Goal: Task Accomplishment & Management: Complete application form

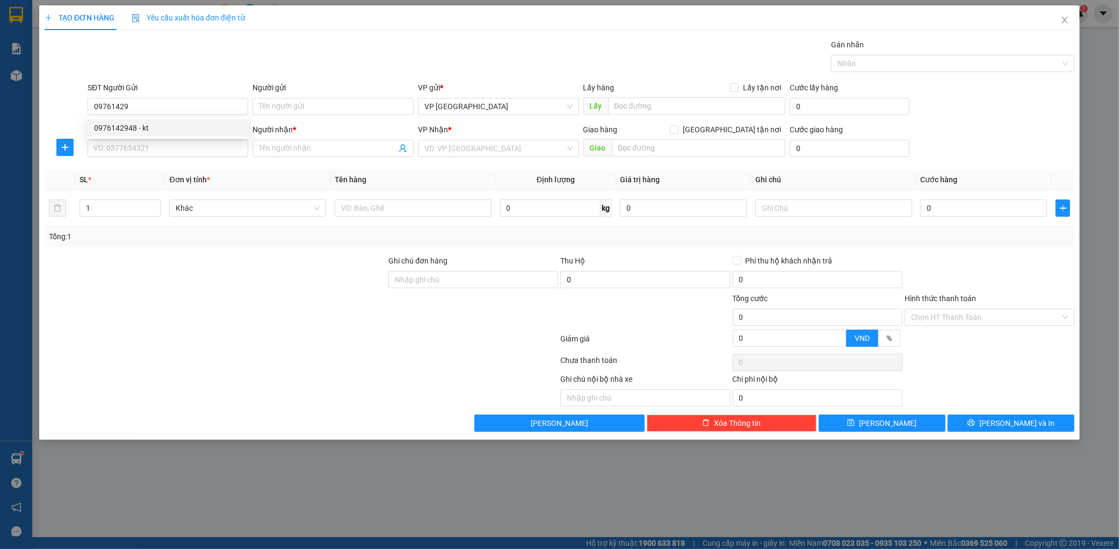
click at [187, 122] on div "0976142948 - kt" at bounding box center [168, 128] width 148 height 12
type input "0976142948"
type input "kt"
type input "0976142948"
click at [164, 143] on input "SĐT Người Nhận *" at bounding box center [168, 148] width 161 height 17
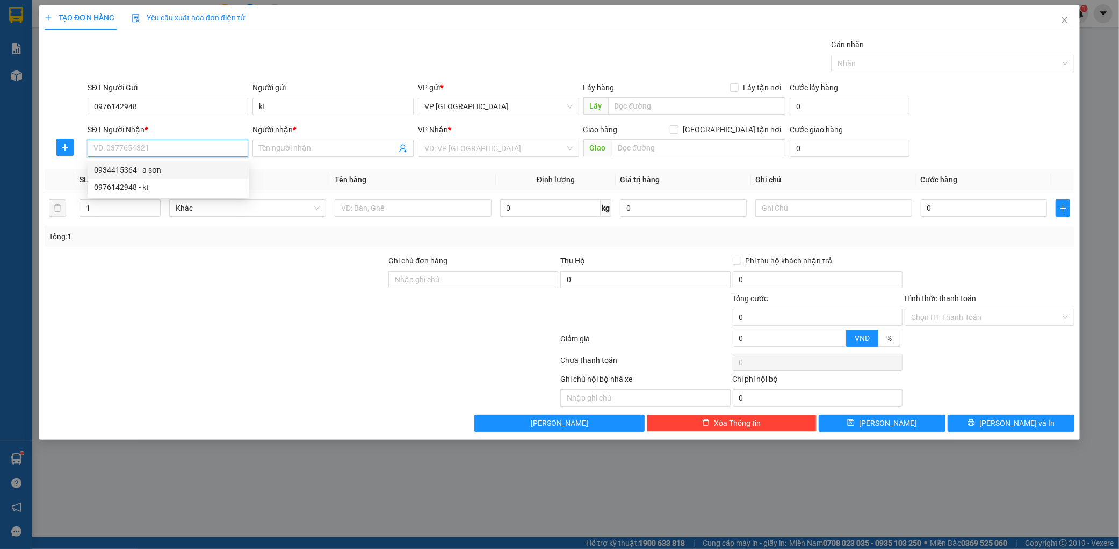
click at [175, 167] on div "0934415364 - a sơn" at bounding box center [168, 170] width 148 height 12
type input "0934415364"
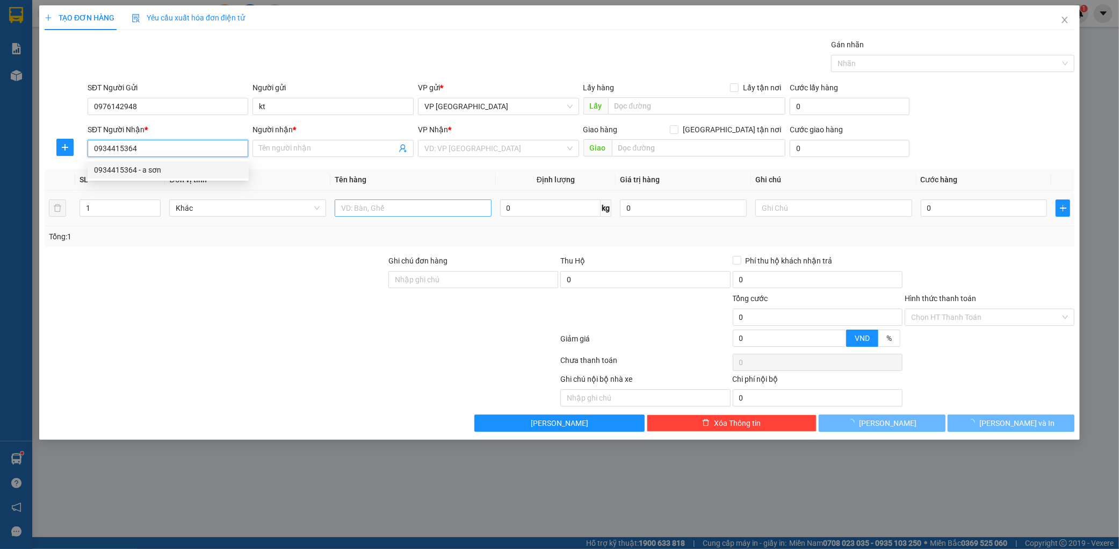
type input "a sơn"
type input "[GEOGRAPHIC_DATA]"
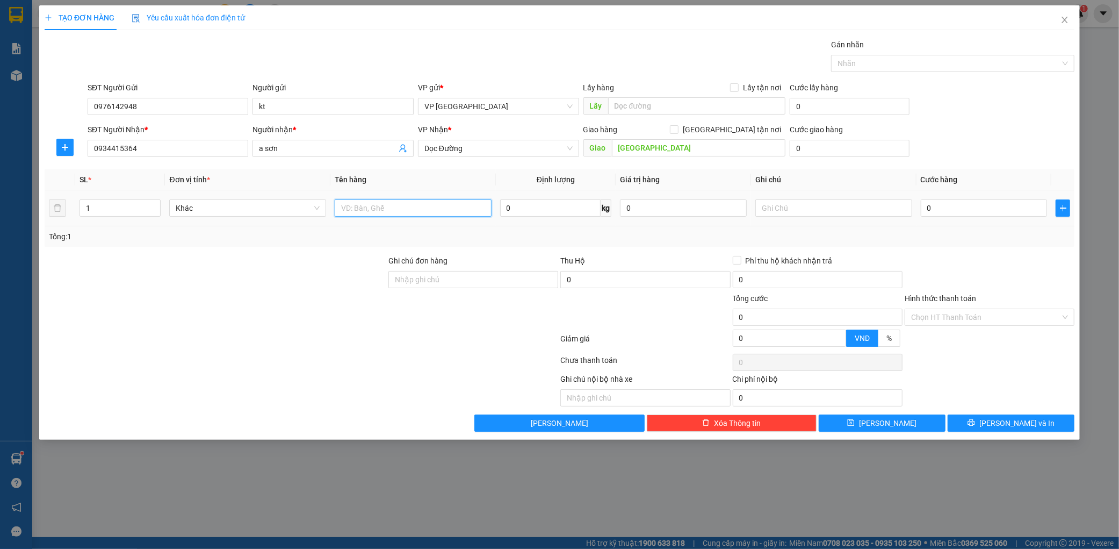
click at [399, 213] on input "text" at bounding box center [413, 207] width 157 height 17
type input "1 thùng"
click at [970, 204] on input "0" at bounding box center [984, 207] width 127 height 17
type input "007"
type input "7"
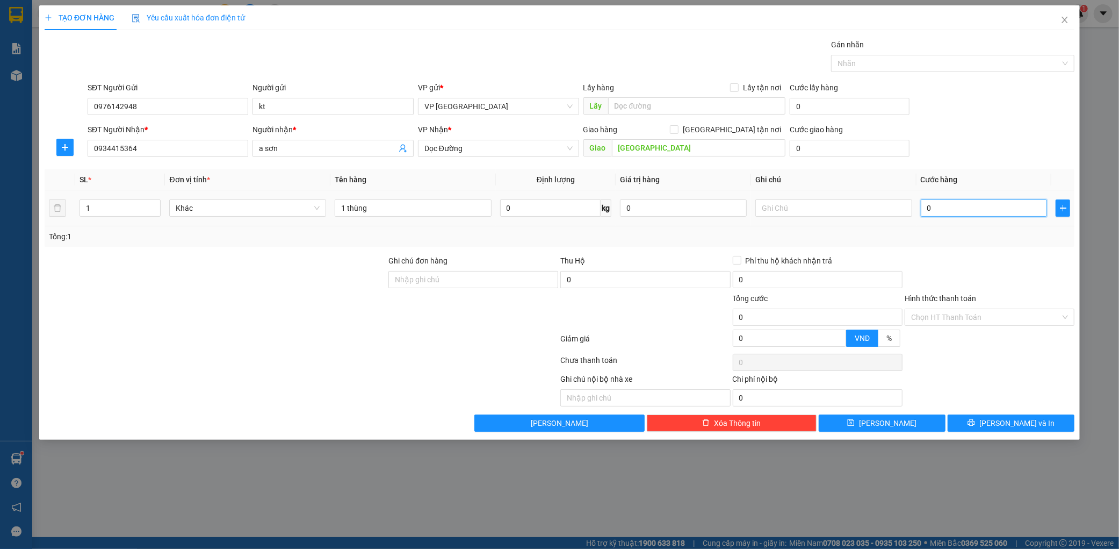
type input "7"
type input "0.070"
type input "70"
type input "00.700"
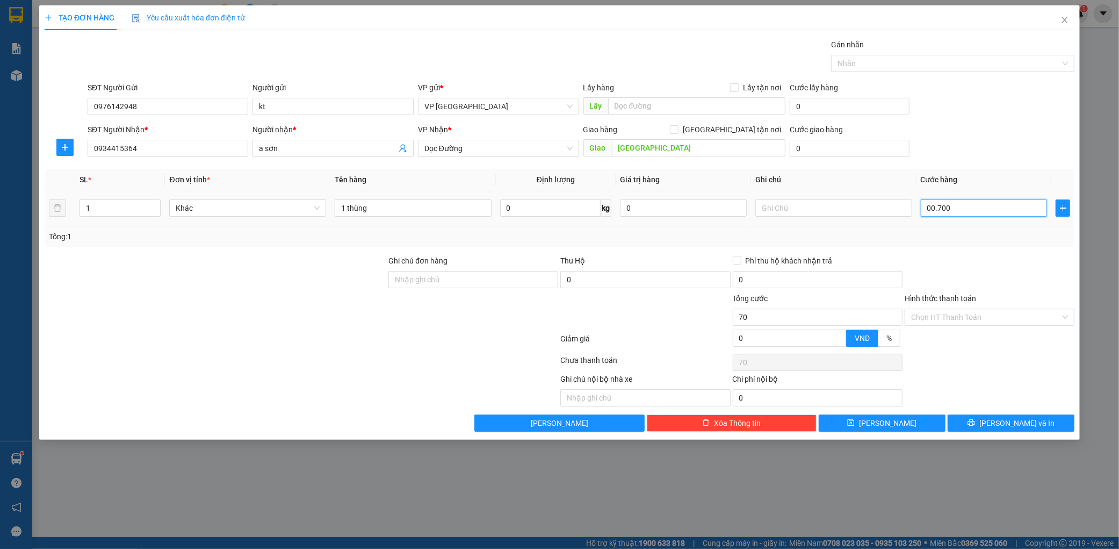
type input "700"
type input "0.007.000"
type input "7.000"
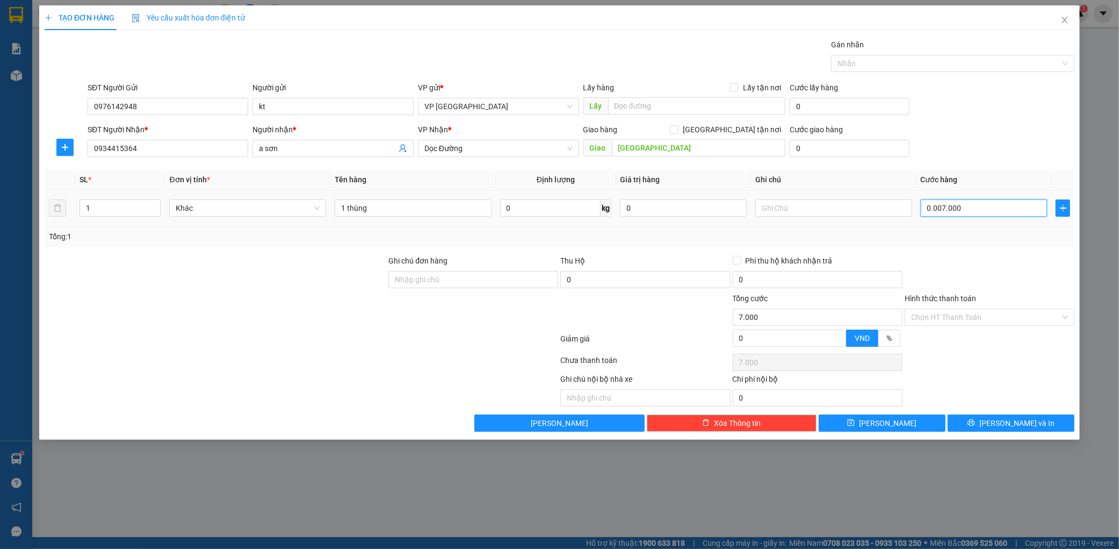
type input "000.070.000"
type input "70.000"
type input "[PHONE_NUMBER]"
type input "700.000"
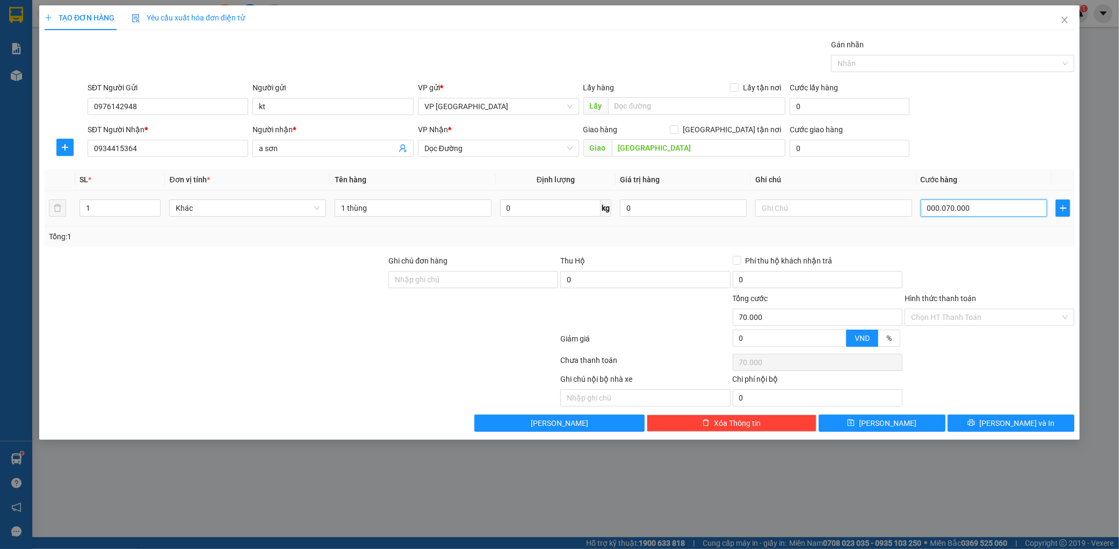
type input "700.000"
type input "00.000.070.000"
type input "70.000"
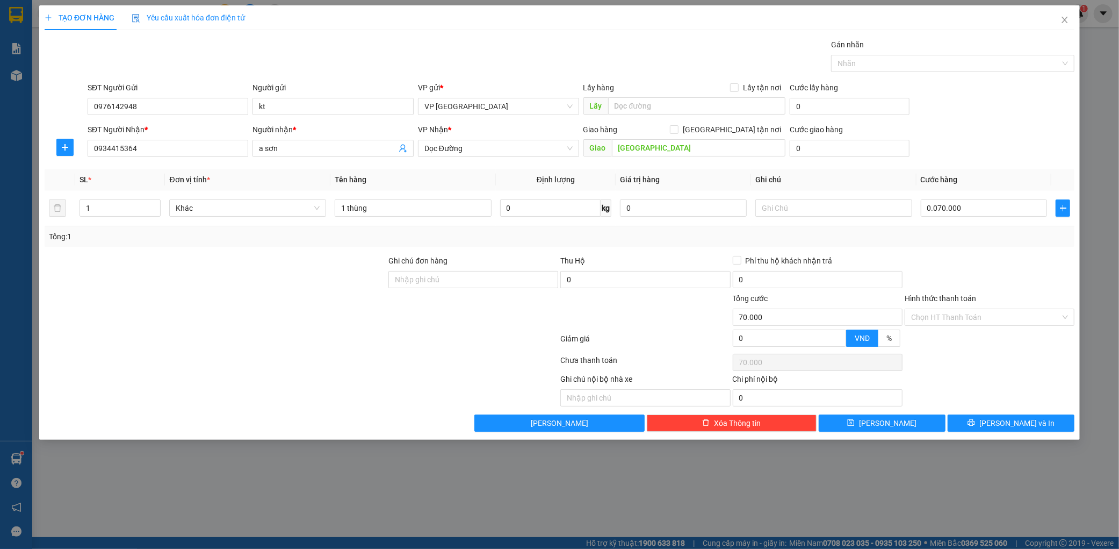
type input "70.000"
click at [964, 149] on div "SĐT Người Nhận * 0934415364 Người nhận * a sơn VP Nhận * Dọc [GEOGRAPHIC_DATA] …" at bounding box center [580, 143] width 991 height 38
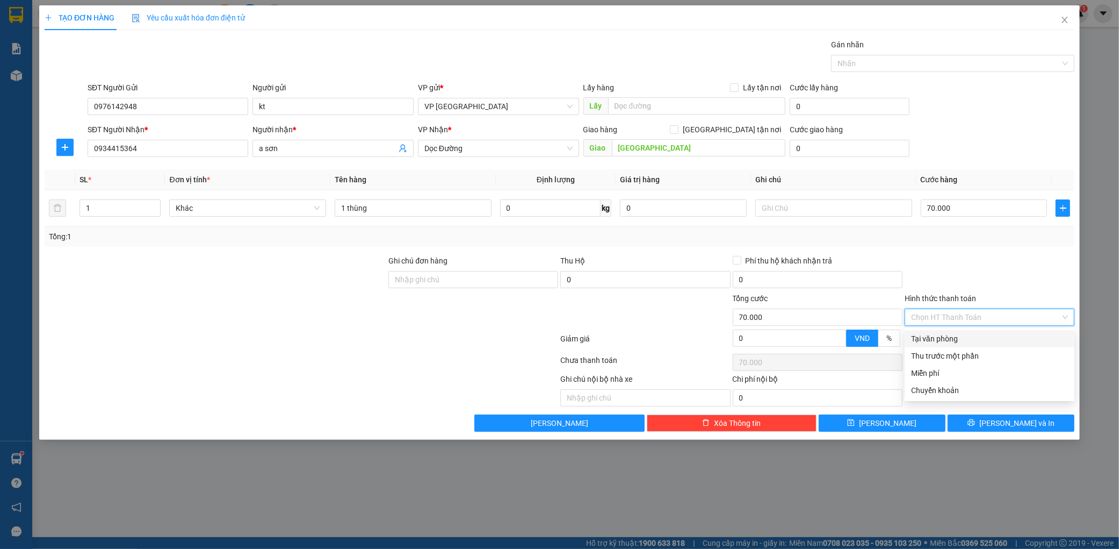
click at [1014, 314] on input "Hình thức thanh toán" at bounding box center [985, 317] width 149 height 16
click at [979, 340] on div "Tại văn phòng" at bounding box center [989, 339] width 157 height 12
type input "0"
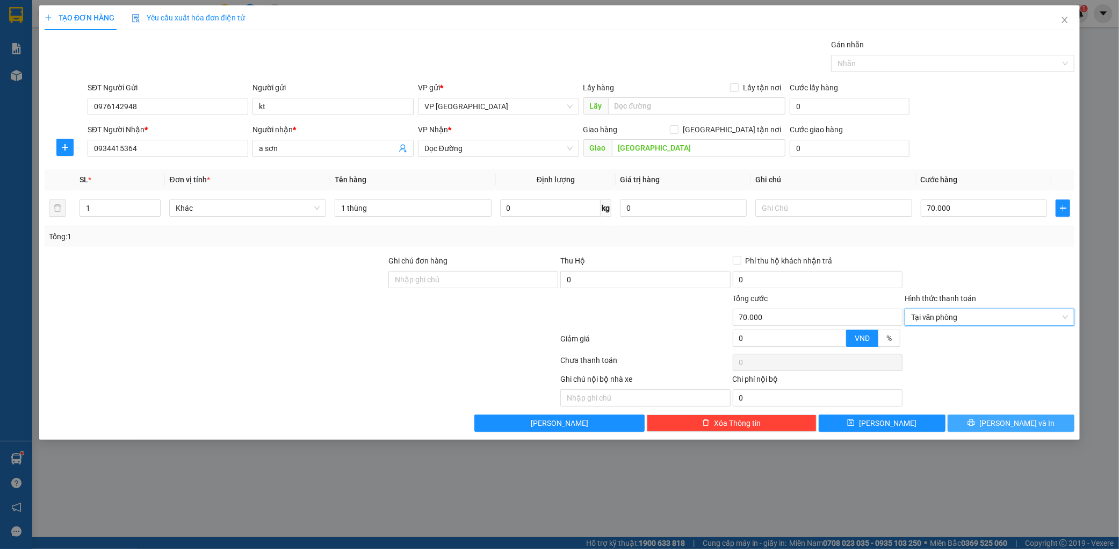
click at [1013, 414] on button "[PERSON_NAME] và In" at bounding box center [1011, 422] width 127 height 17
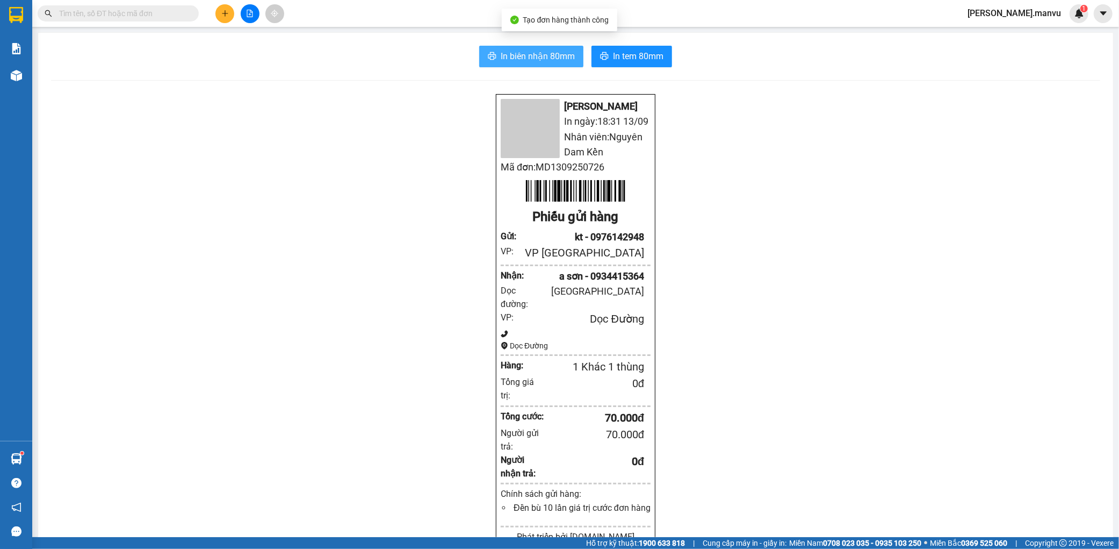
drag, startPoint x: 494, startPoint y: 60, endPoint x: 501, endPoint y: 42, distance: 19.4
click at [494, 59] on button "In biên nhận 80mm" at bounding box center [531, 56] width 104 height 21
click at [644, 70] on div "In biên nhận 80mm In tem 80mm Mận Vũ In ngày: 18:31 [DATE] Nhân viên: Nguyên Da…" at bounding box center [575, 432] width 1075 height 799
click at [645, 60] on span "In tem 80mm" at bounding box center [638, 55] width 51 height 13
click at [221, 13] on icon "plus" at bounding box center [225, 14] width 8 height 8
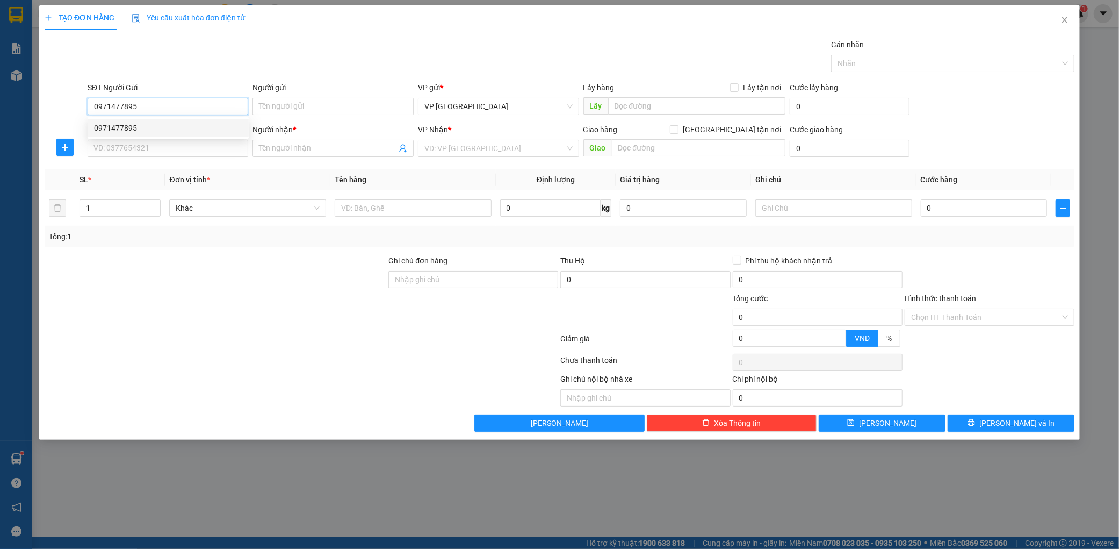
click at [113, 122] on div "0971477895" at bounding box center [168, 128] width 148 height 12
type input "0971477895"
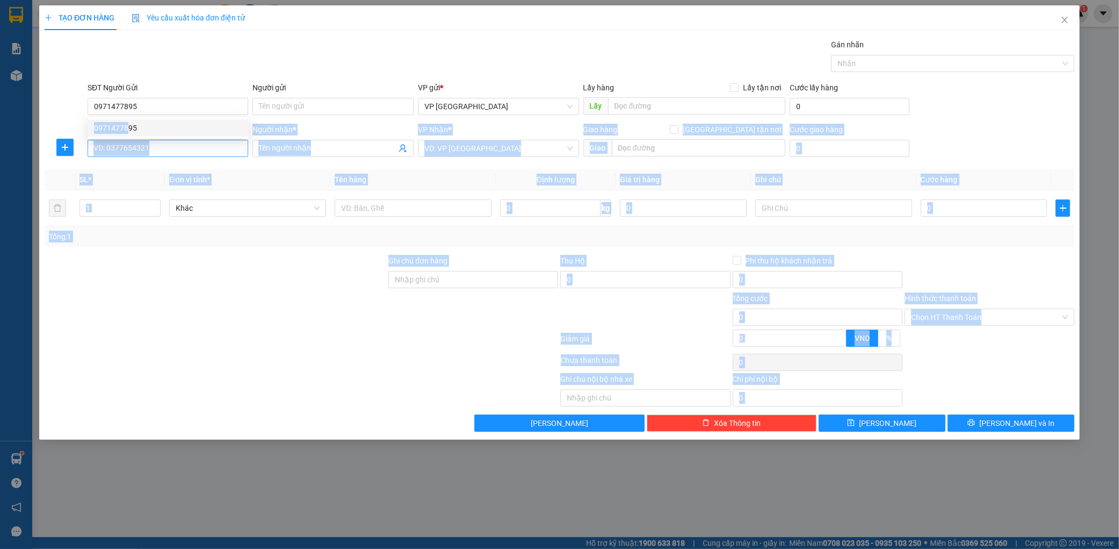
click at [126, 144] on body "Kết quả tìm kiếm ( 0 ) Bộ lọc Gửi 3 ngày gần nhất No Data nguyen.manvu 1 Báo cá…" at bounding box center [559, 274] width 1119 height 549
click at [131, 147] on input "SĐT Người Nhận *" at bounding box center [168, 148] width 161 height 17
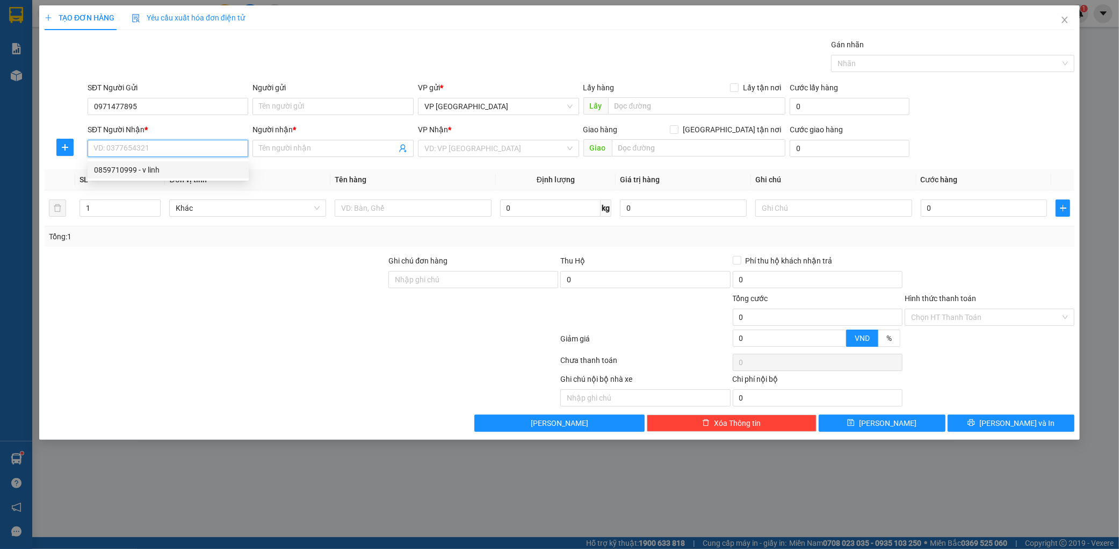
click at [147, 168] on div "0859710999 - v linh" at bounding box center [168, 170] width 148 height 12
type input "0859710999"
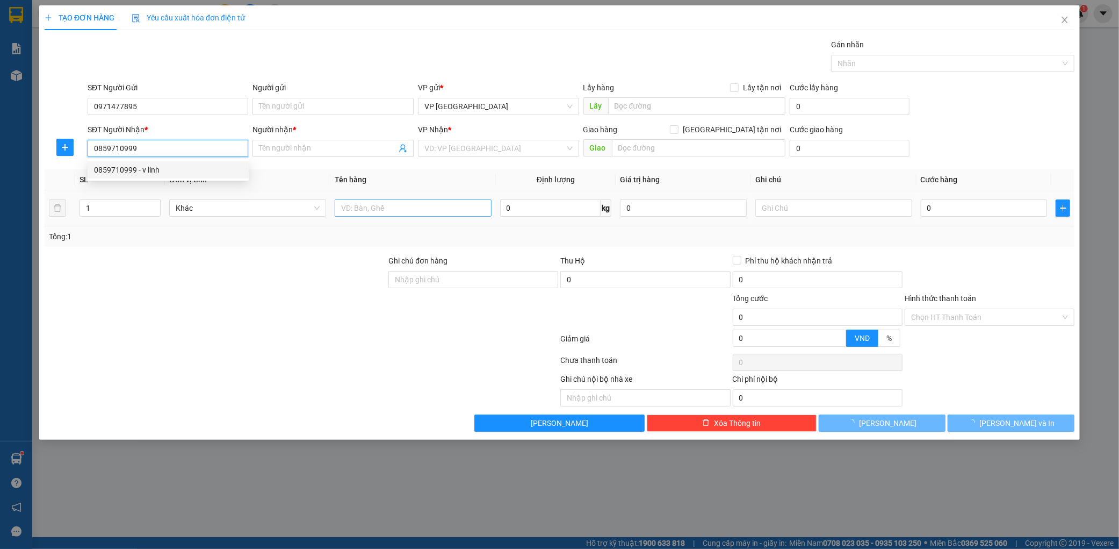
type input "v linh"
type input "ky hoa"
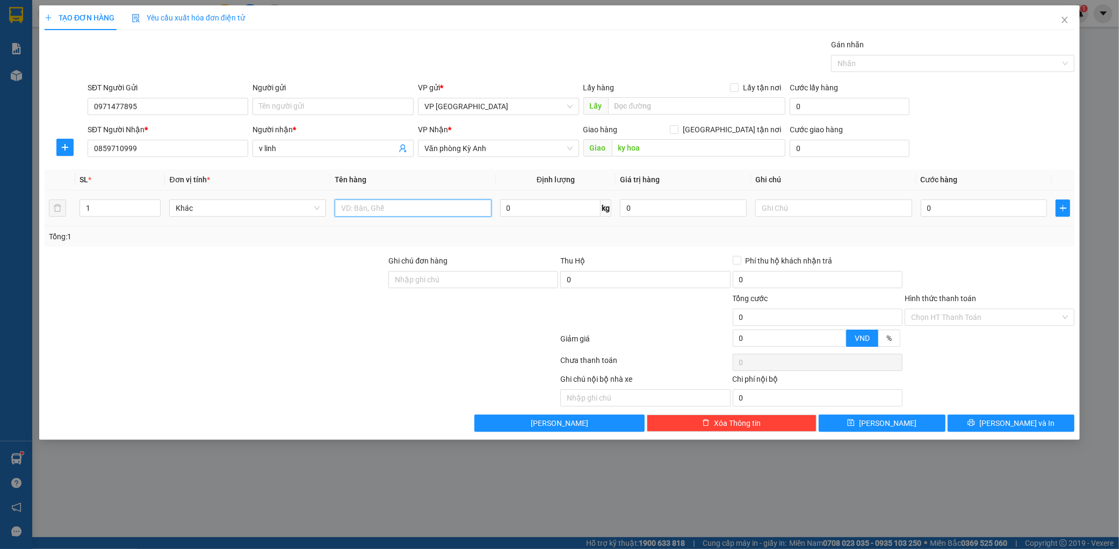
click at [414, 204] on input "text" at bounding box center [413, 207] width 157 height 17
type input "1 thùng"
click at [1023, 211] on input "0" at bounding box center [984, 207] width 127 height 17
type input "0.050"
type input "50"
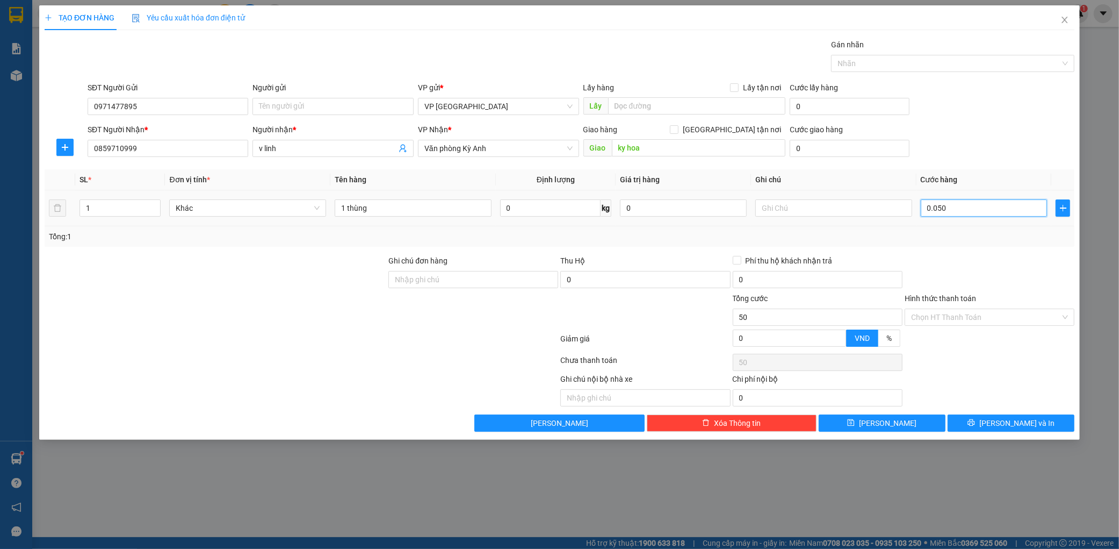
type input "50"
type input "00.500"
type input "500"
type input "0.005.000"
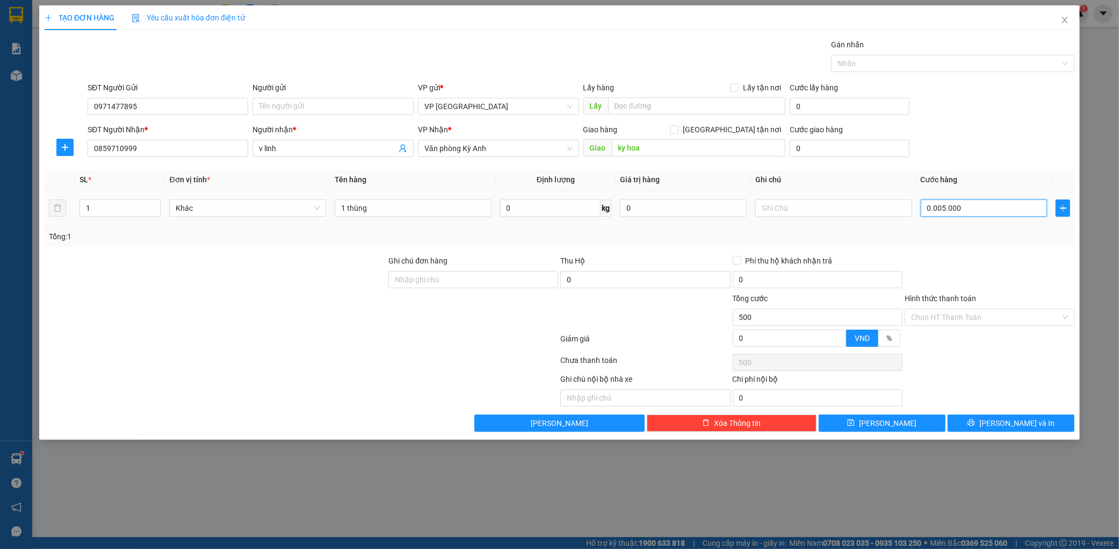
type input "5.000"
type input "000.050.000"
type input "50.000"
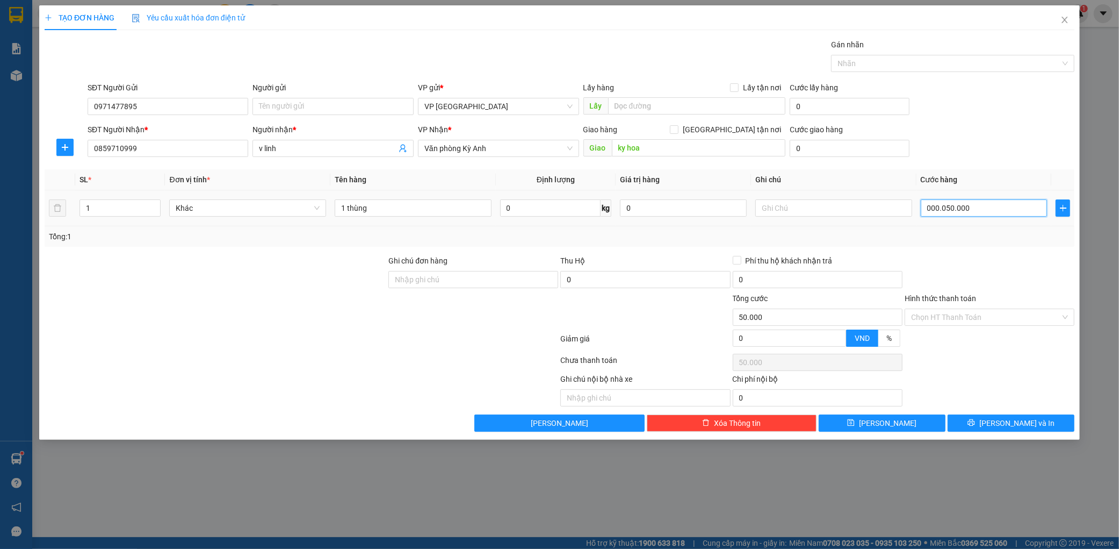
type input "[PHONE_NUMBER]"
type input "500.000"
type input "00.000.050.000"
type input "50.000"
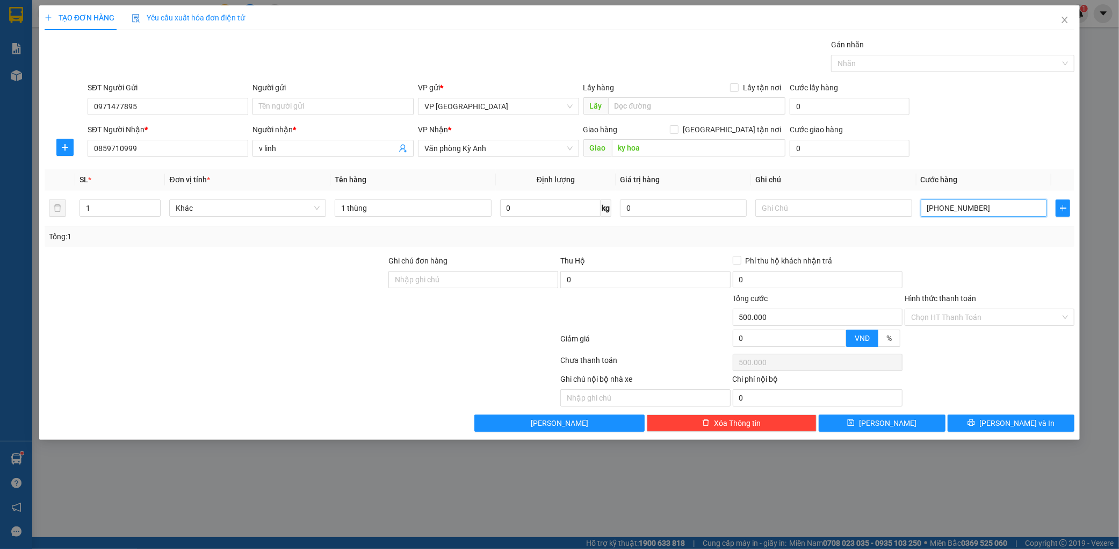
type input "50.000"
click at [963, 129] on div "SĐT Người Nhận * 0859710999 Người nhận * v linh VP Nhận * Văn phòng Kỳ Anh Giao…" at bounding box center [580, 143] width 991 height 38
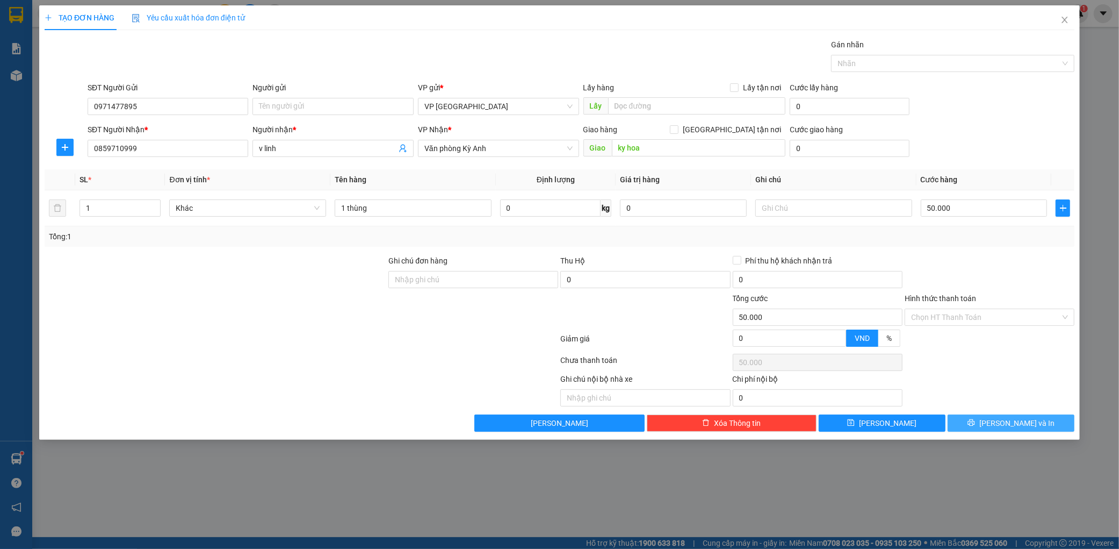
click at [1043, 427] on button "[PERSON_NAME] và In" at bounding box center [1011, 422] width 127 height 17
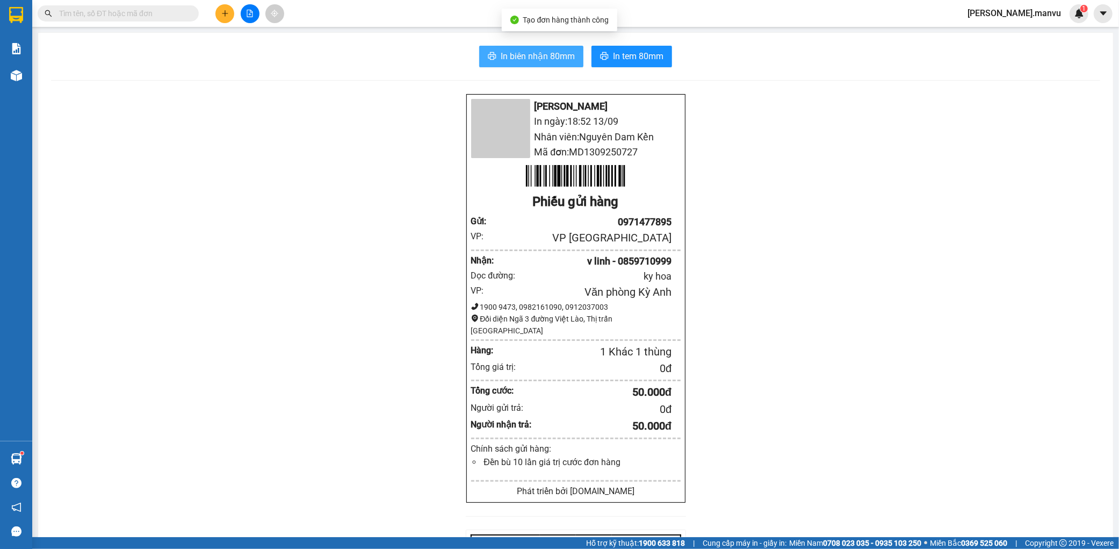
click at [543, 62] on button "In biên nhận 80mm" at bounding box center [531, 56] width 104 height 21
